Goal: Information Seeking & Learning: Find specific fact

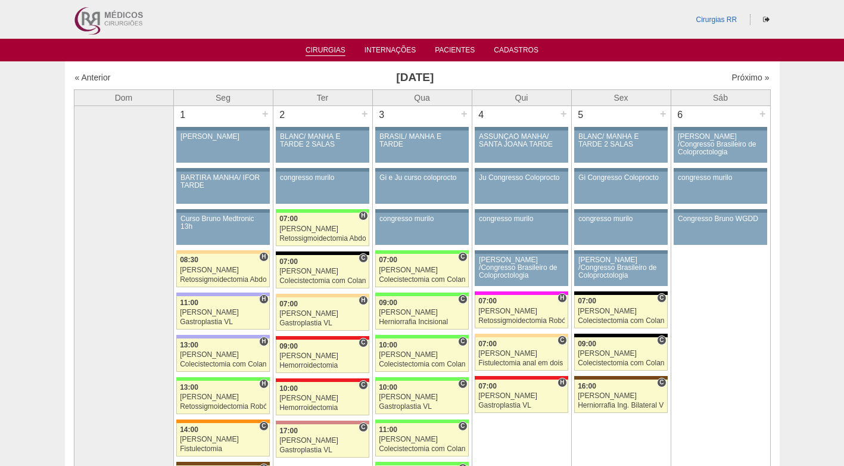
click at [324, 49] on link "Cirurgias" at bounding box center [325, 51] width 40 height 10
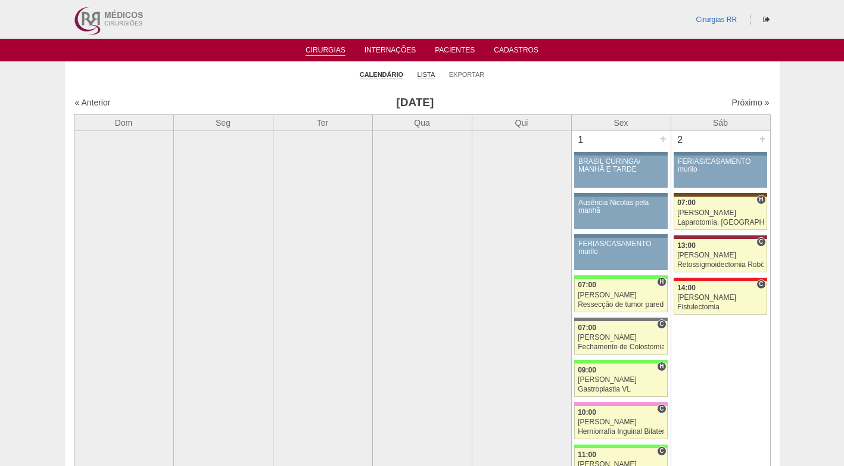
click at [427, 76] on link "Lista" at bounding box center [426, 74] width 18 height 9
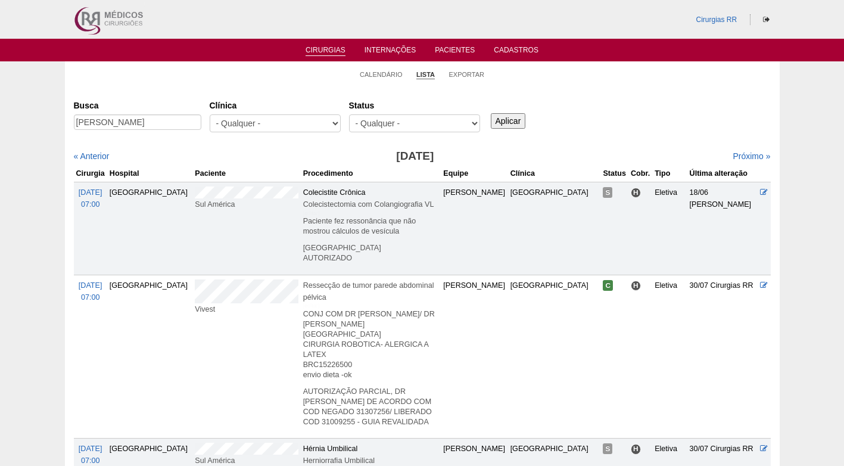
scroll to position [0, 36]
type input "CARLOS ALBERTO MARANGÃO JUNIOR"
click at [491, 118] on input "Aplicar" at bounding box center [508, 120] width 35 height 15
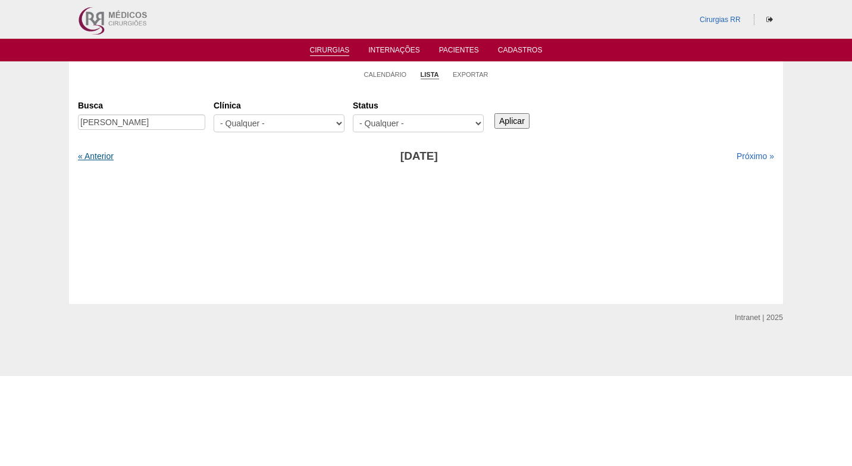
drag, startPoint x: 108, startPoint y: 161, endPoint x: 101, endPoint y: 156, distance: 8.5
click at [107, 160] on div "« Anterior" at bounding box center [161, 156] width 167 height 12
drag, startPoint x: 170, startPoint y: 123, endPoint x: 226, endPoint y: 123, distance: 55.4
click at [226, 123] on div "Busca CARLOS ALBERTO MARANGÃO JUNIOR Clínica - Qualquer - 6R Alphaville Assunçã…" at bounding box center [426, 116] width 697 height 43
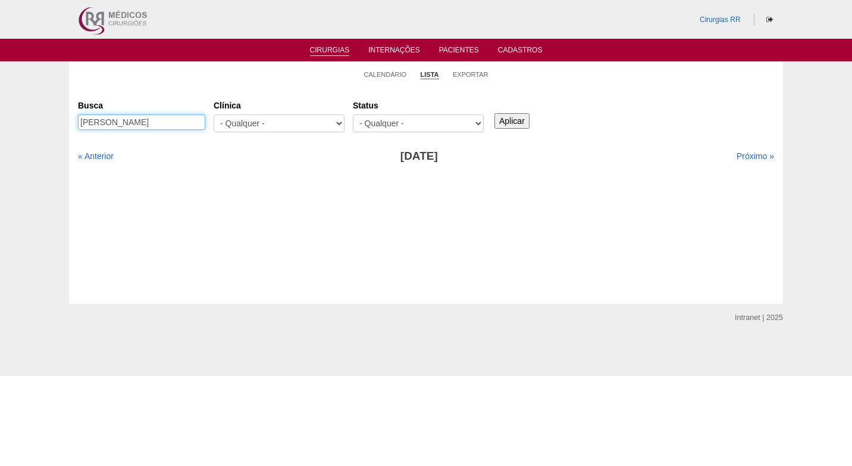
scroll to position [0, 0]
type input "CARLOS ALBERTO MA"
click at [511, 124] on input "Aplicar" at bounding box center [512, 120] width 35 height 15
click at [746, 158] on link "Próximo »" at bounding box center [756, 156] width 38 height 10
click at [173, 124] on input "[PERSON_NAME]" at bounding box center [141, 121] width 127 height 15
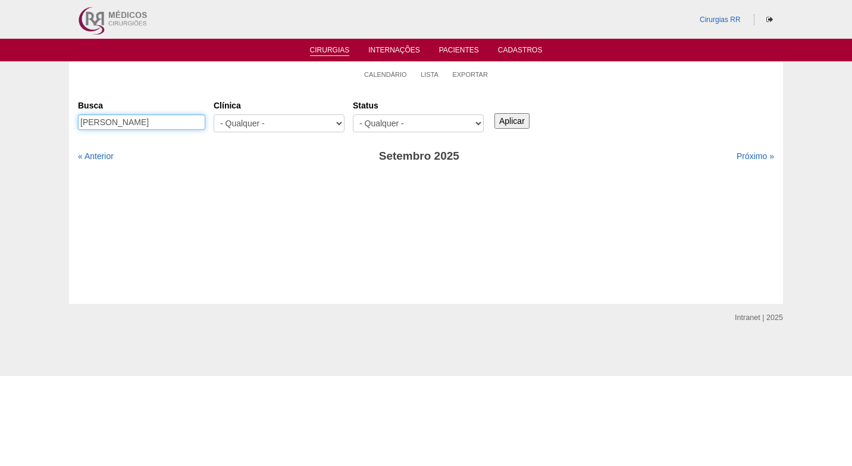
drag, startPoint x: 174, startPoint y: 123, endPoint x: 45, endPoint y: 123, distance: 128.6
click at [45, 123] on div "Calendário Lista Exportar Cirurgias Busca CARLOS ALBERTO MA Clínica - Qualquer …" at bounding box center [426, 182] width 852 height 242
paste input "dos santos"
type input "[PERSON_NAME]"
click at [519, 118] on input "Aplicar" at bounding box center [512, 120] width 35 height 15
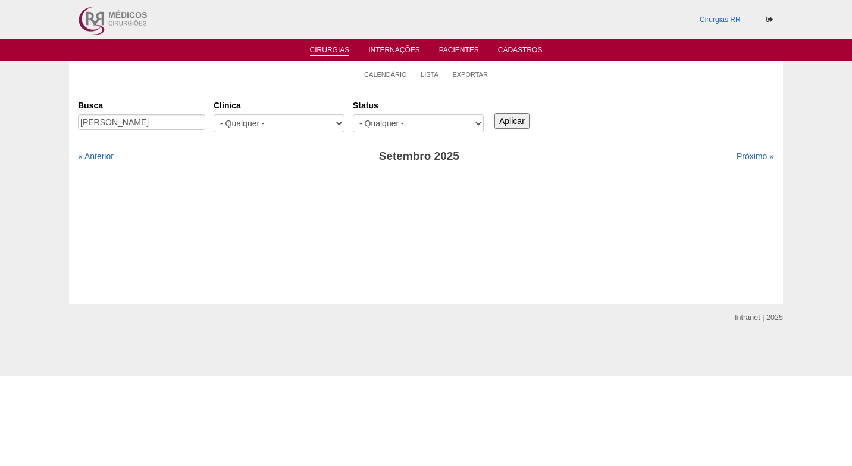
click at [108, 158] on link "« Anterior" at bounding box center [96, 156] width 36 height 10
click at [747, 158] on link "Próximo »" at bounding box center [756, 156] width 38 height 10
click at [745, 158] on link "Próximo »" at bounding box center [756, 156] width 38 height 10
click at [393, 71] on link "Calendário" at bounding box center [385, 74] width 43 height 9
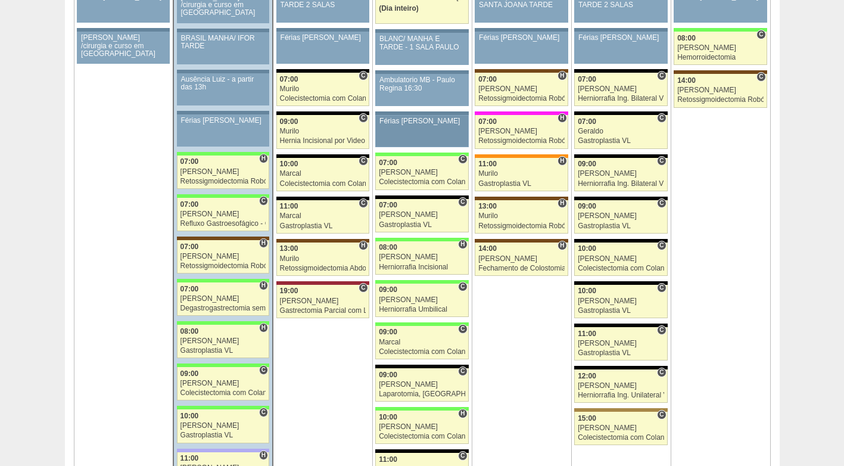
scroll to position [1845, 0]
